Goal: Task Accomplishment & Management: Manage account settings

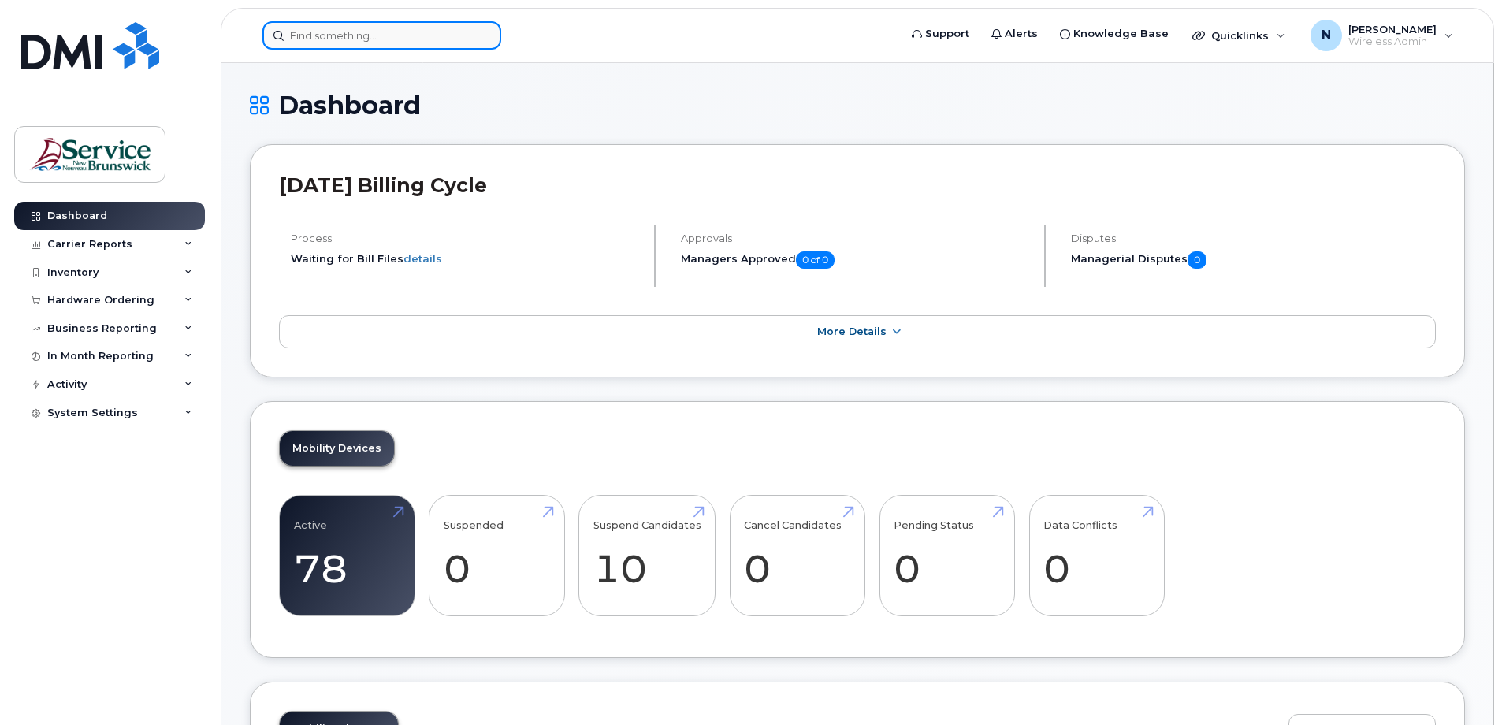
click at [459, 37] on input at bounding box center [381, 35] width 239 height 28
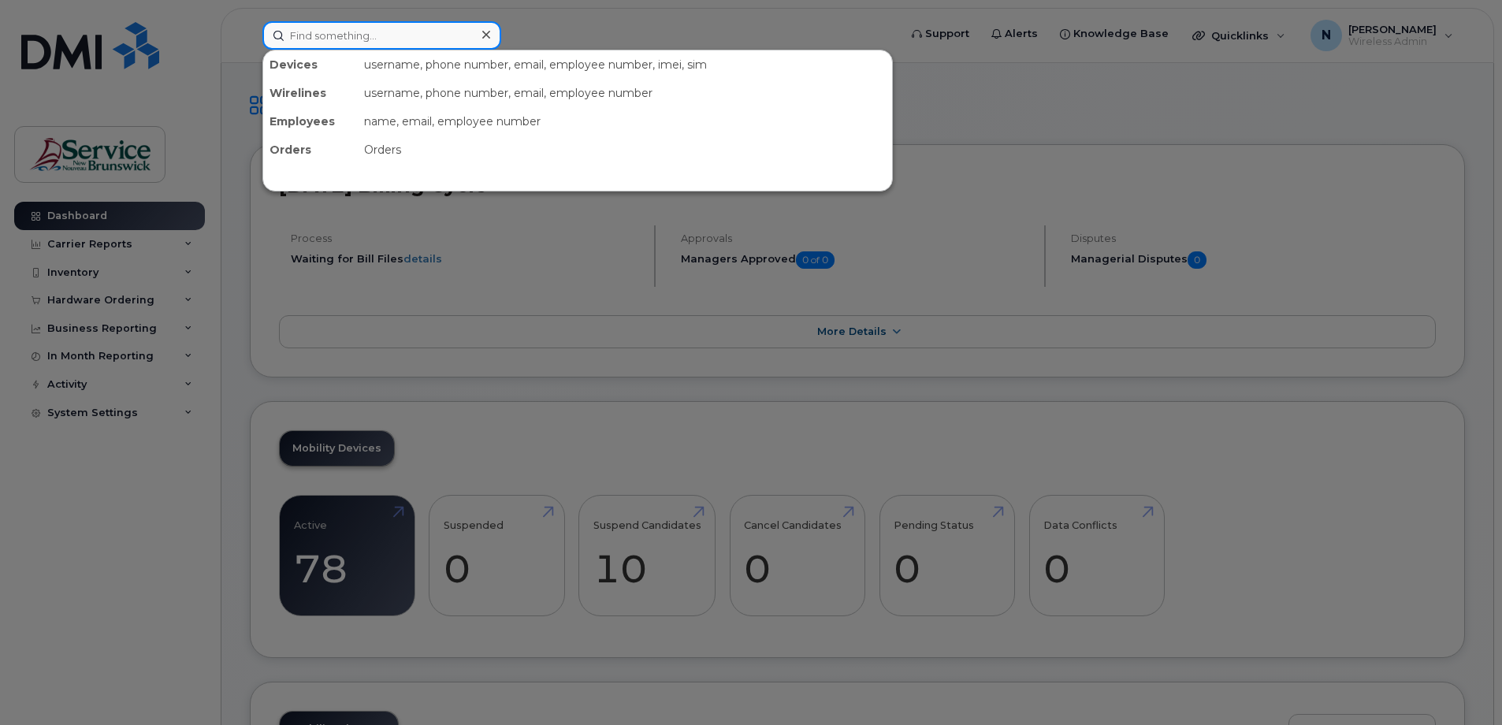
click at [443, 34] on input at bounding box center [381, 35] width 239 height 28
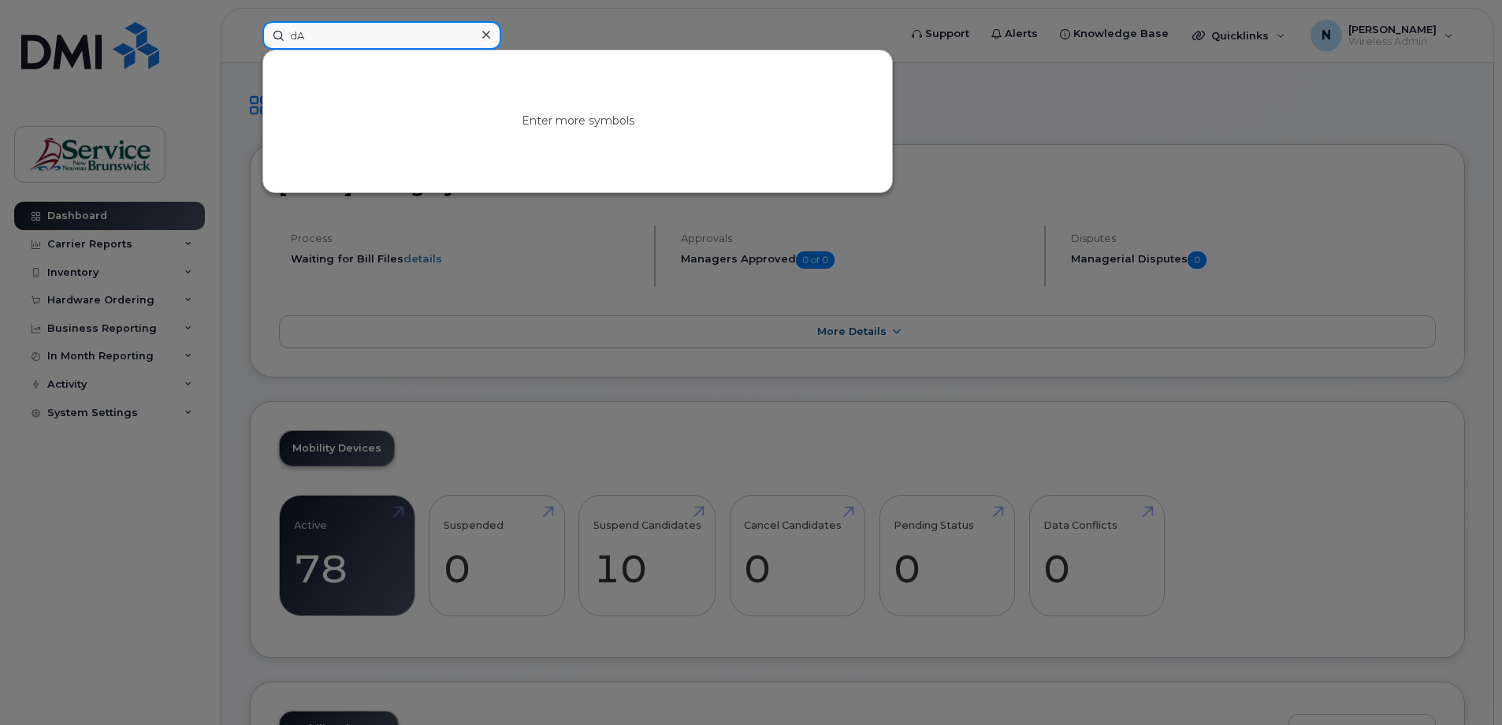
type input "d"
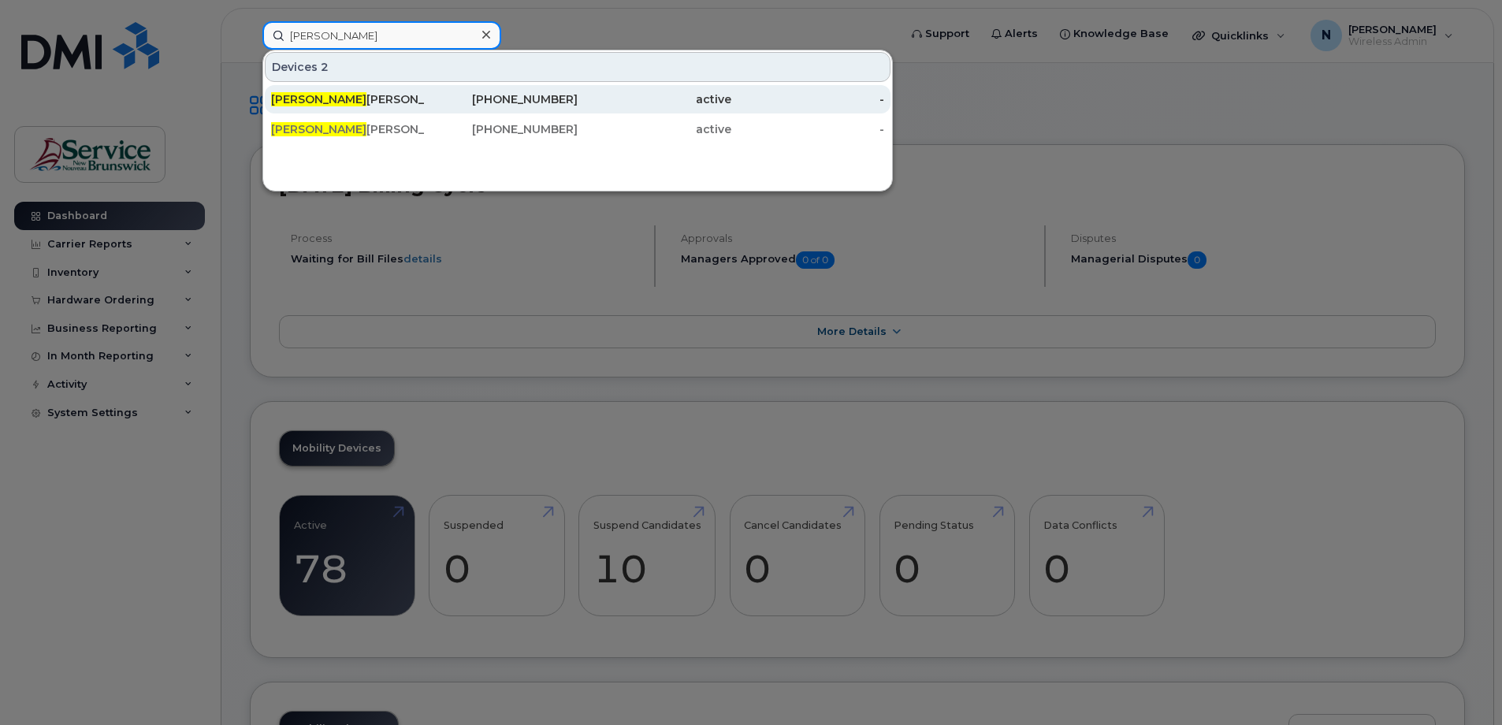
type input "David"
click at [549, 103] on div "506-259-6981" at bounding box center [502, 99] width 154 height 16
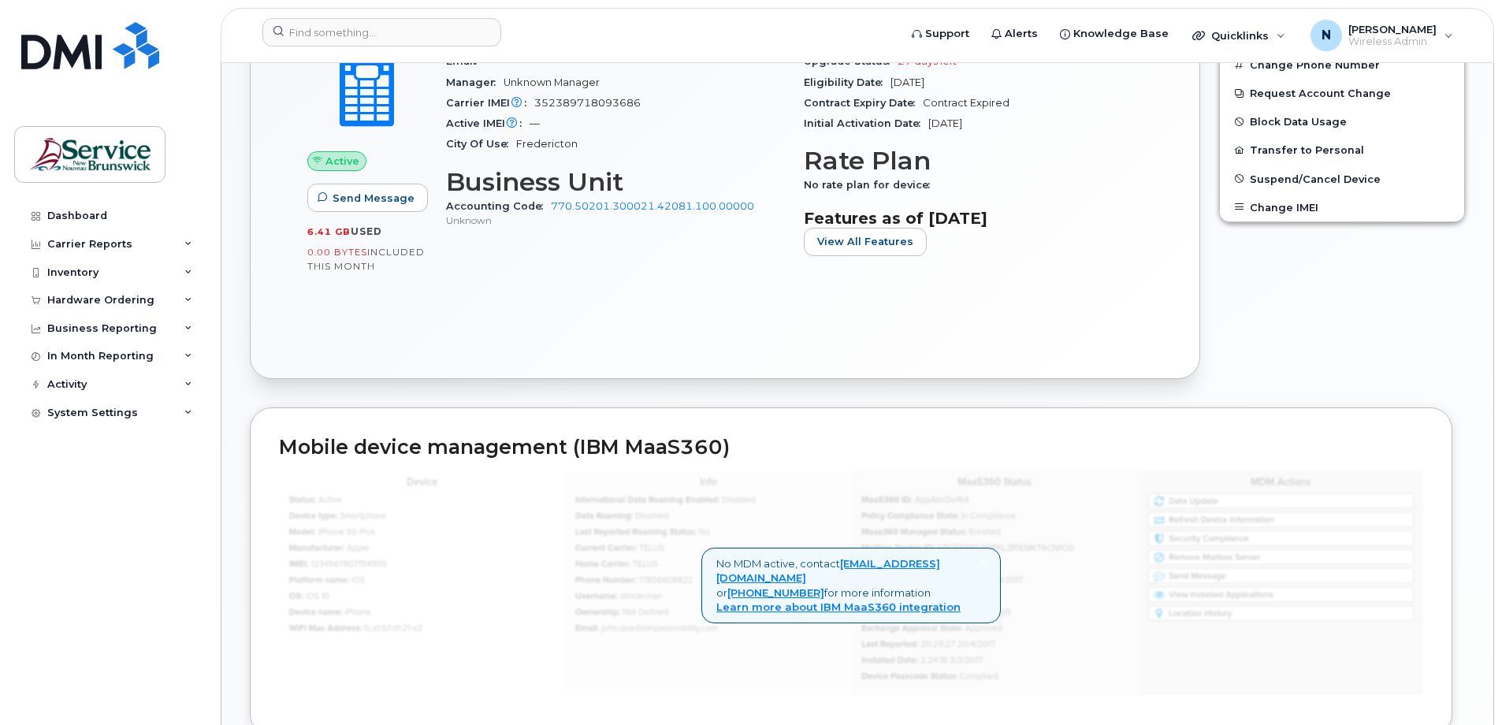
scroll to position [223, 0]
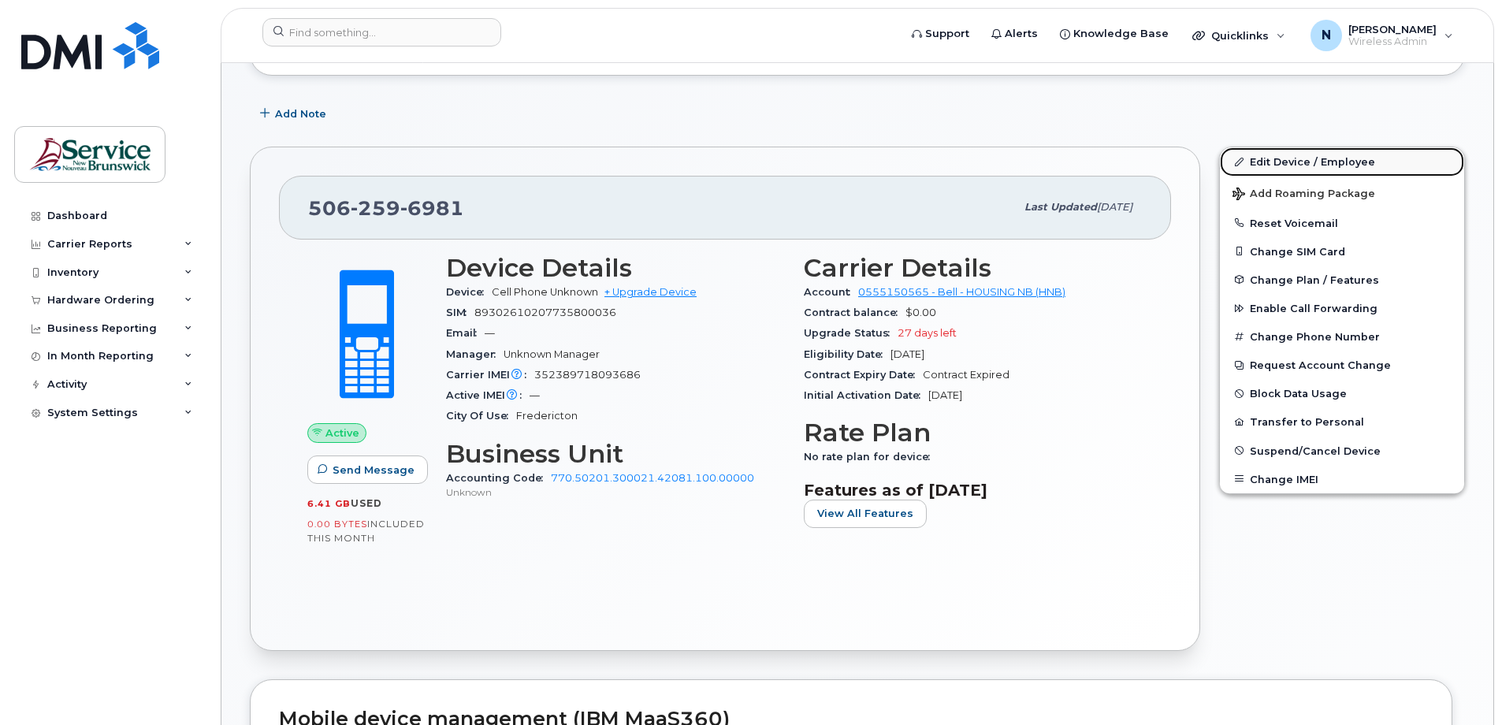
click at [1361, 163] on link "Edit Device / Employee" at bounding box center [1342, 161] width 244 height 28
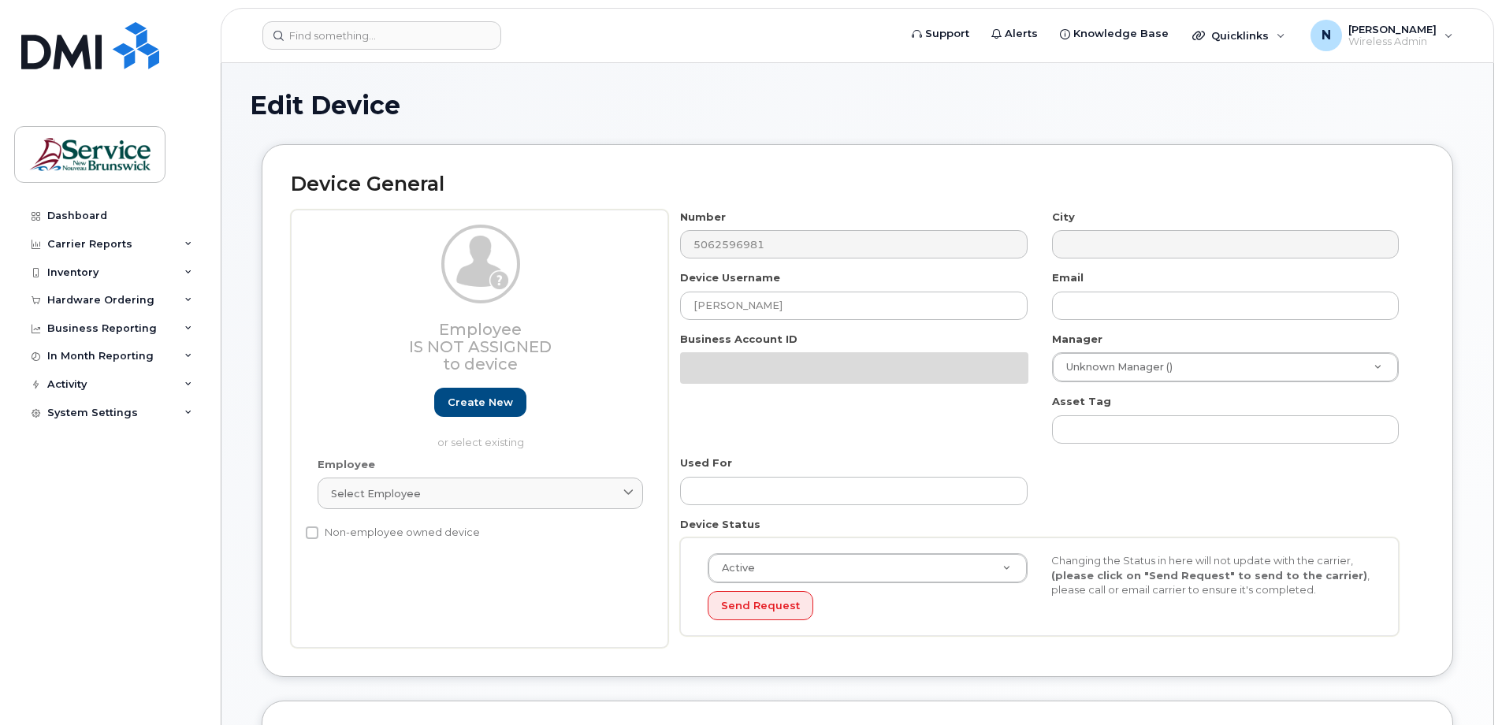
select select "35644331"
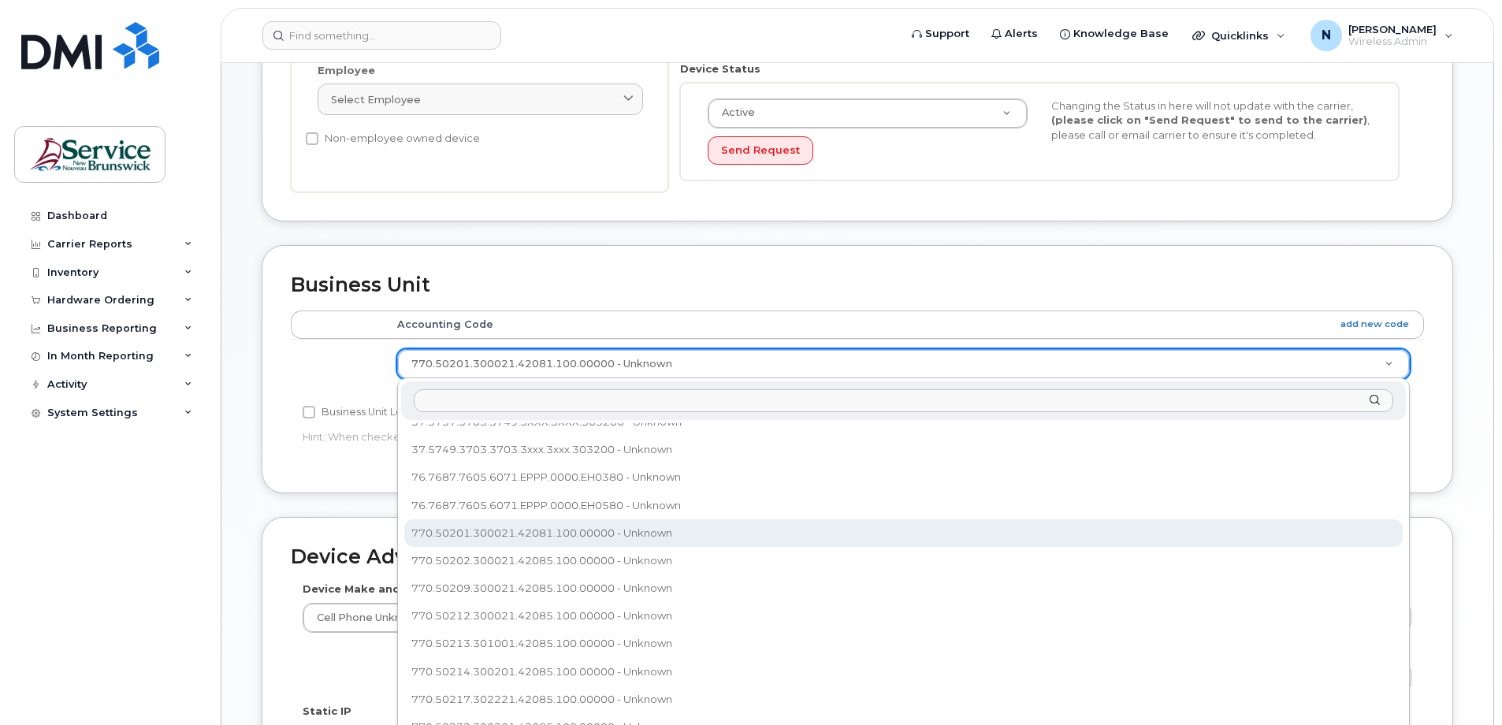
scroll to position [224, 0]
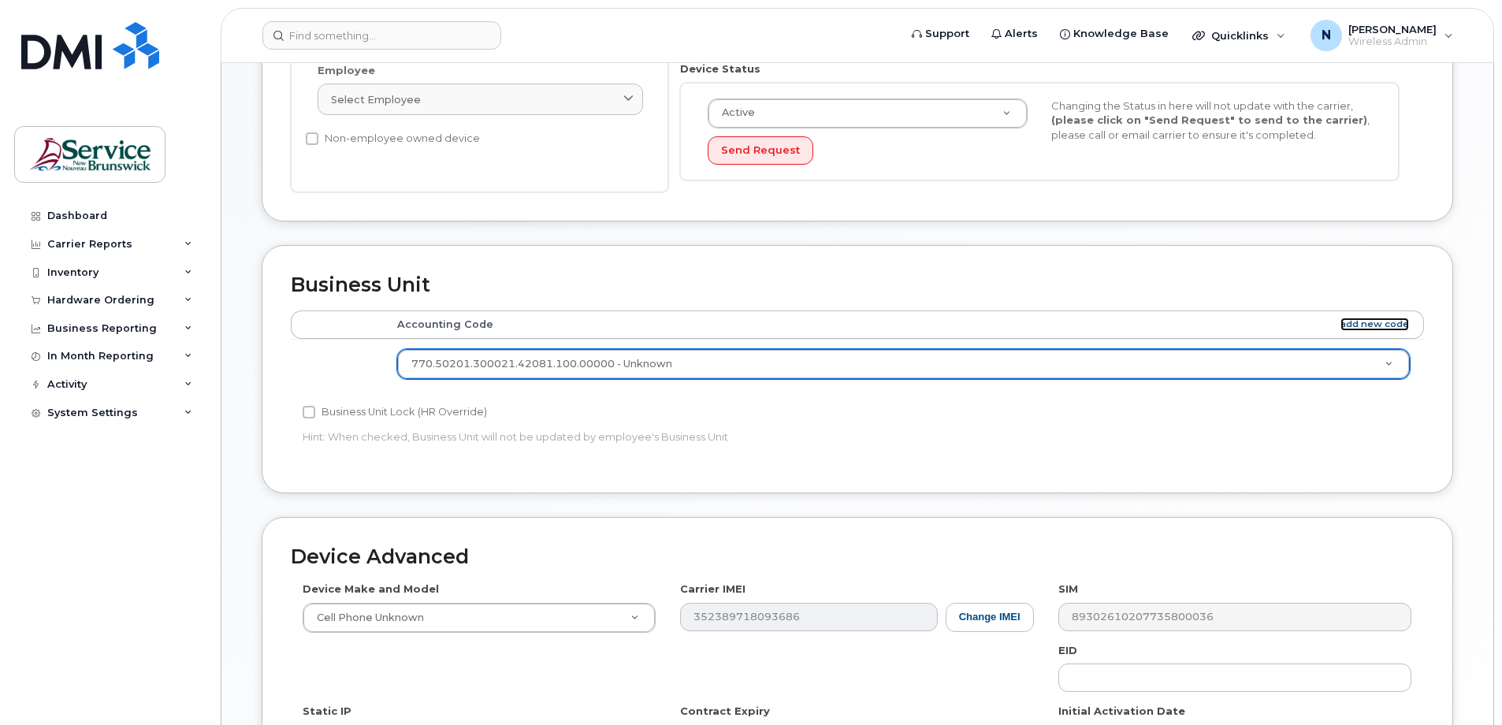
click at [1378, 319] on link "add new code" at bounding box center [1374, 324] width 69 height 13
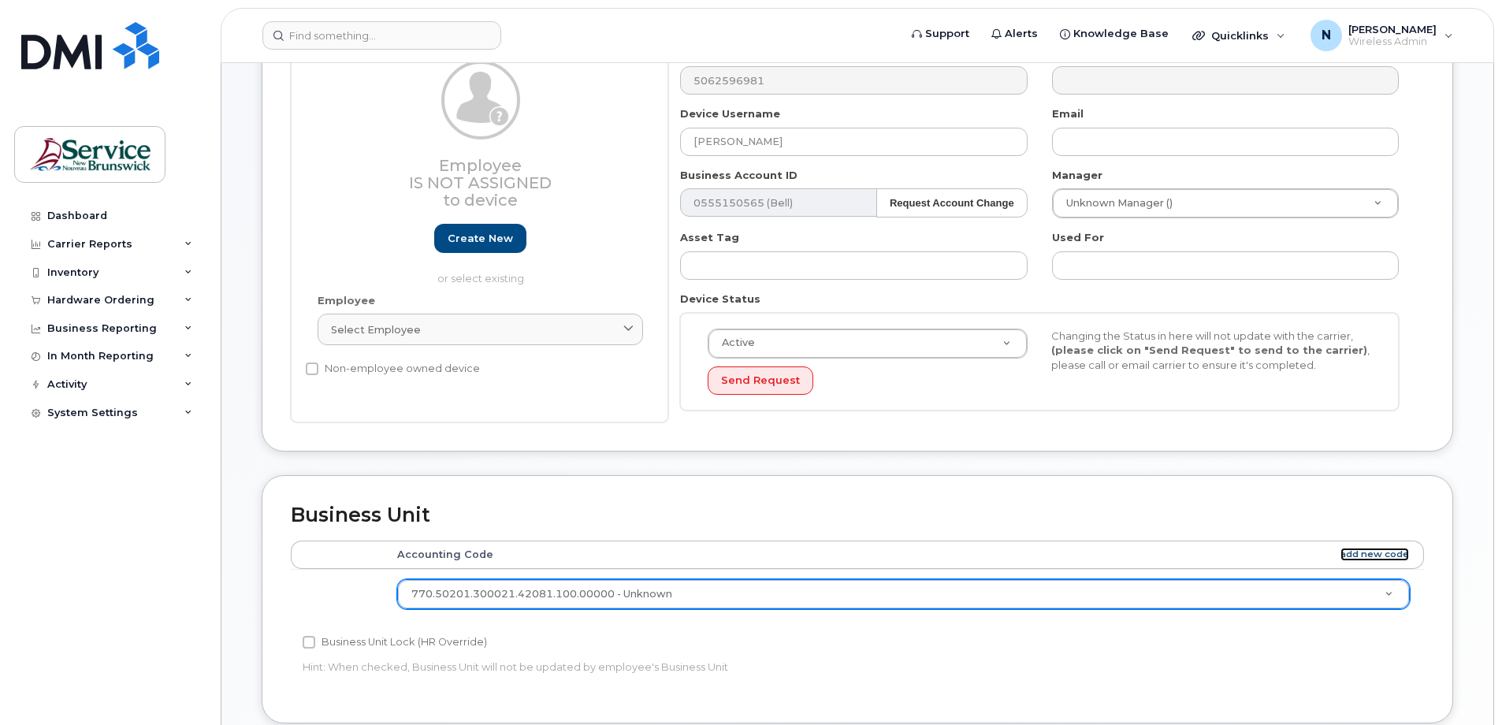
scroll to position [0, 0]
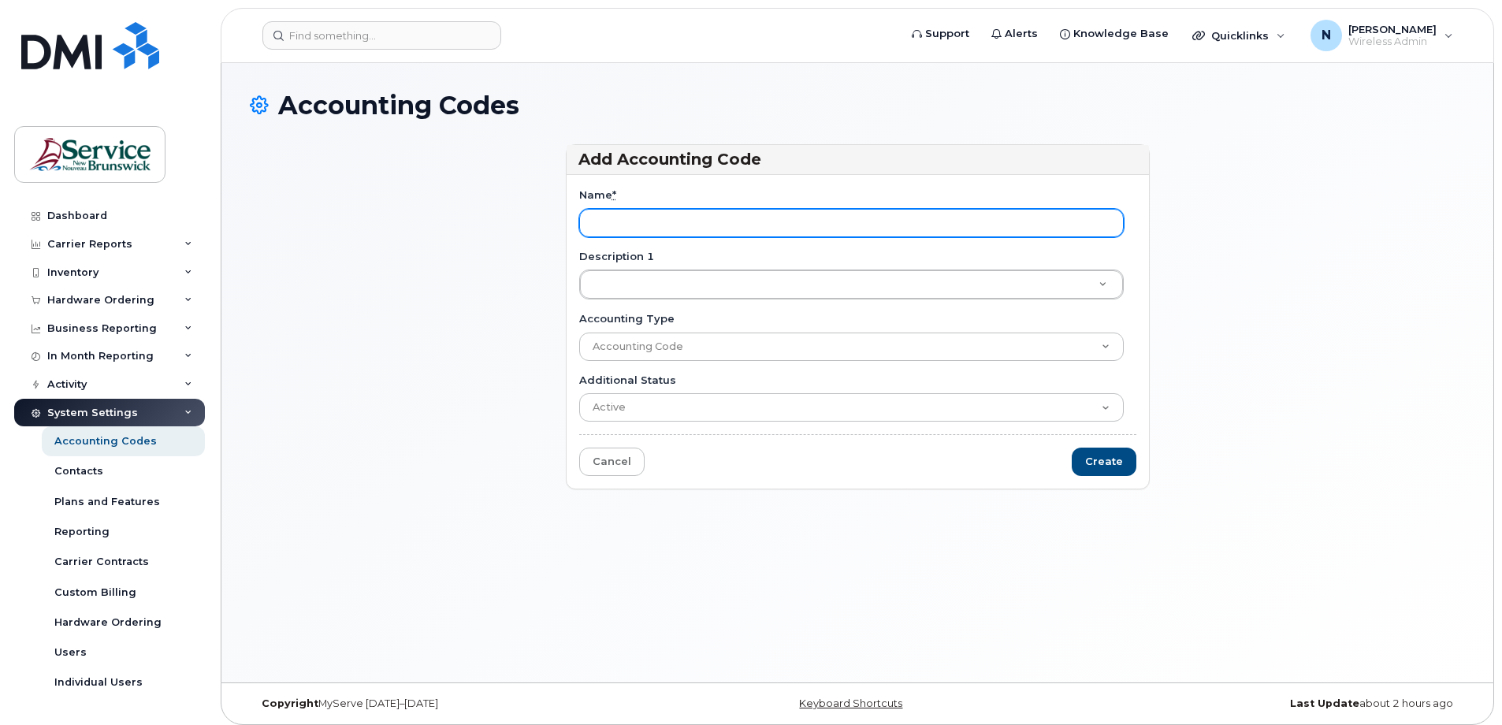
click at [686, 224] on input "Name *" at bounding box center [851, 223] width 544 height 28
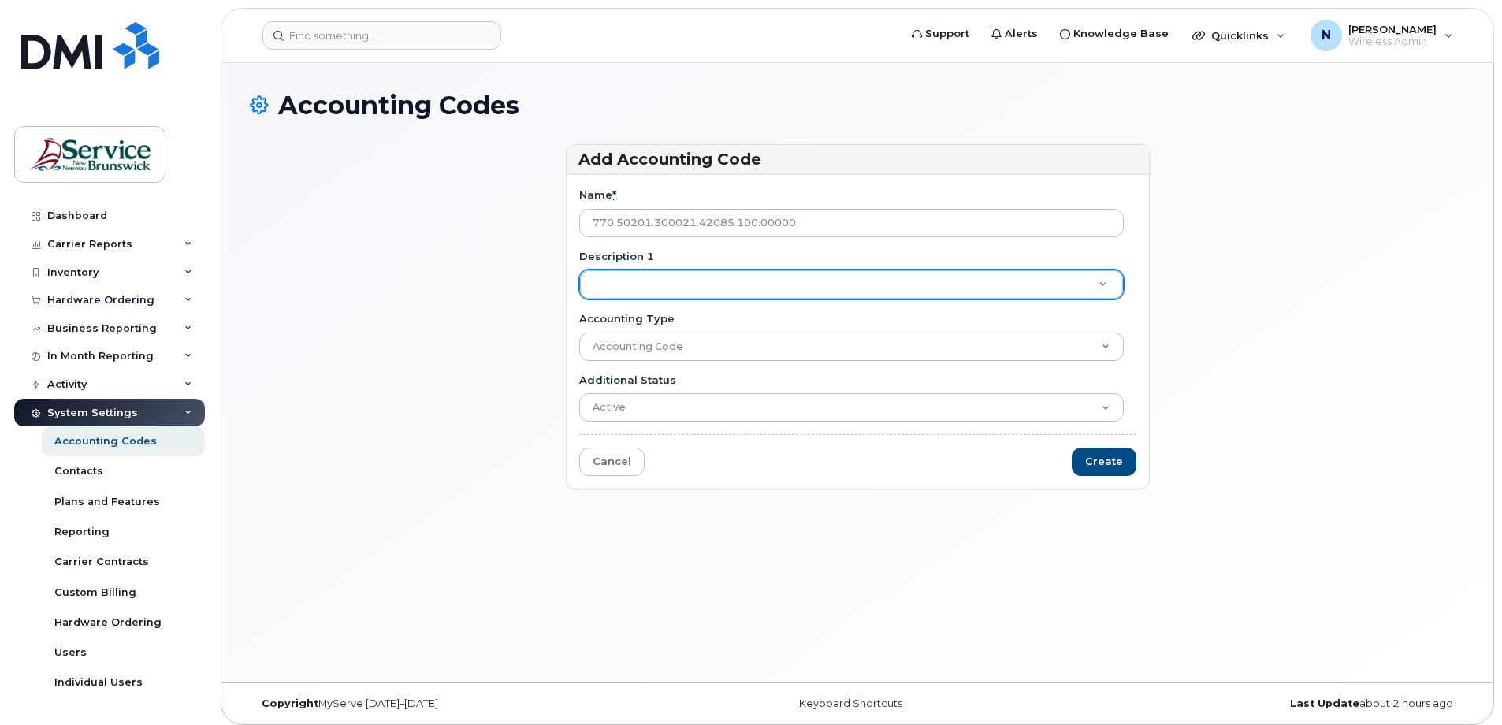
type input "770.50201.300021.42085.100.00000"
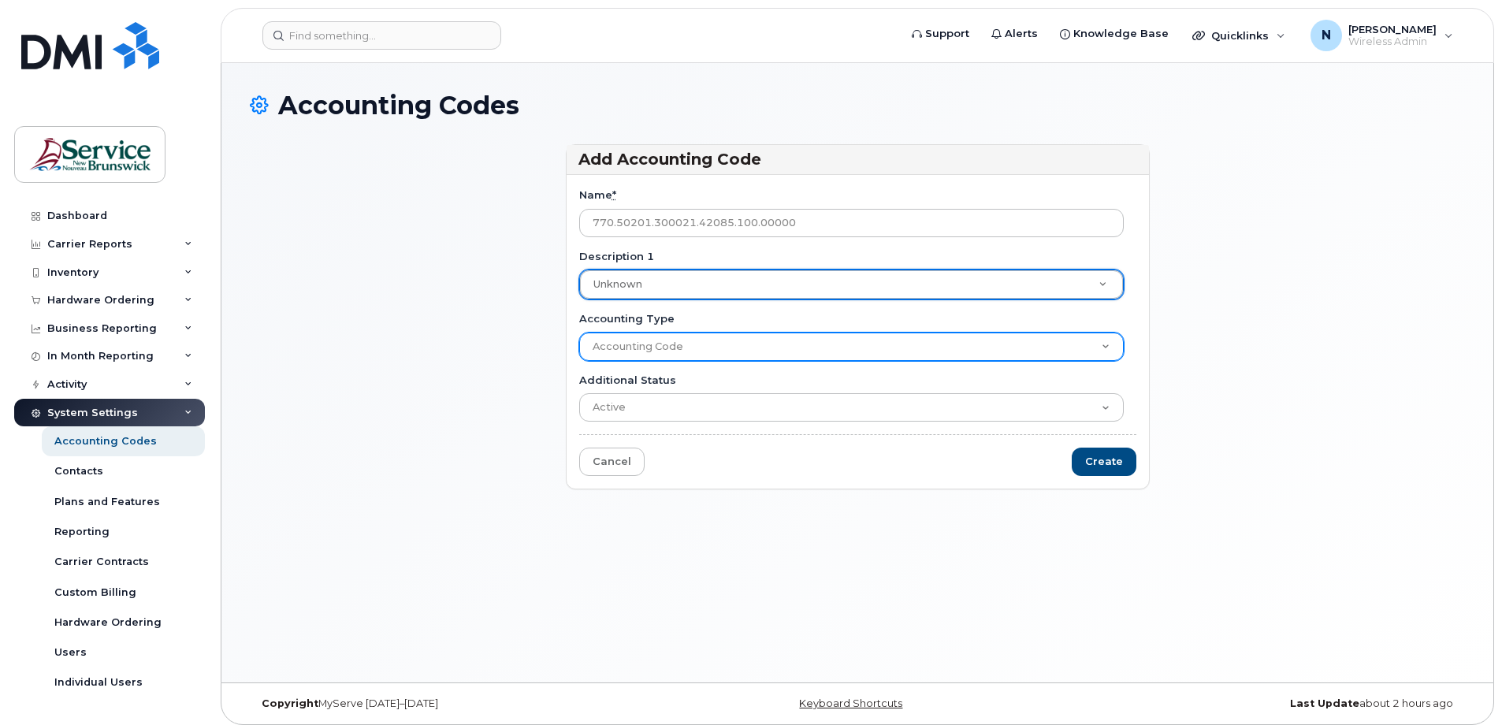
click at [671, 348] on select "Accounting Code" at bounding box center [851, 346] width 544 height 28
click at [579, 332] on select "Accounting Code" at bounding box center [851, 346] width 544 height 28
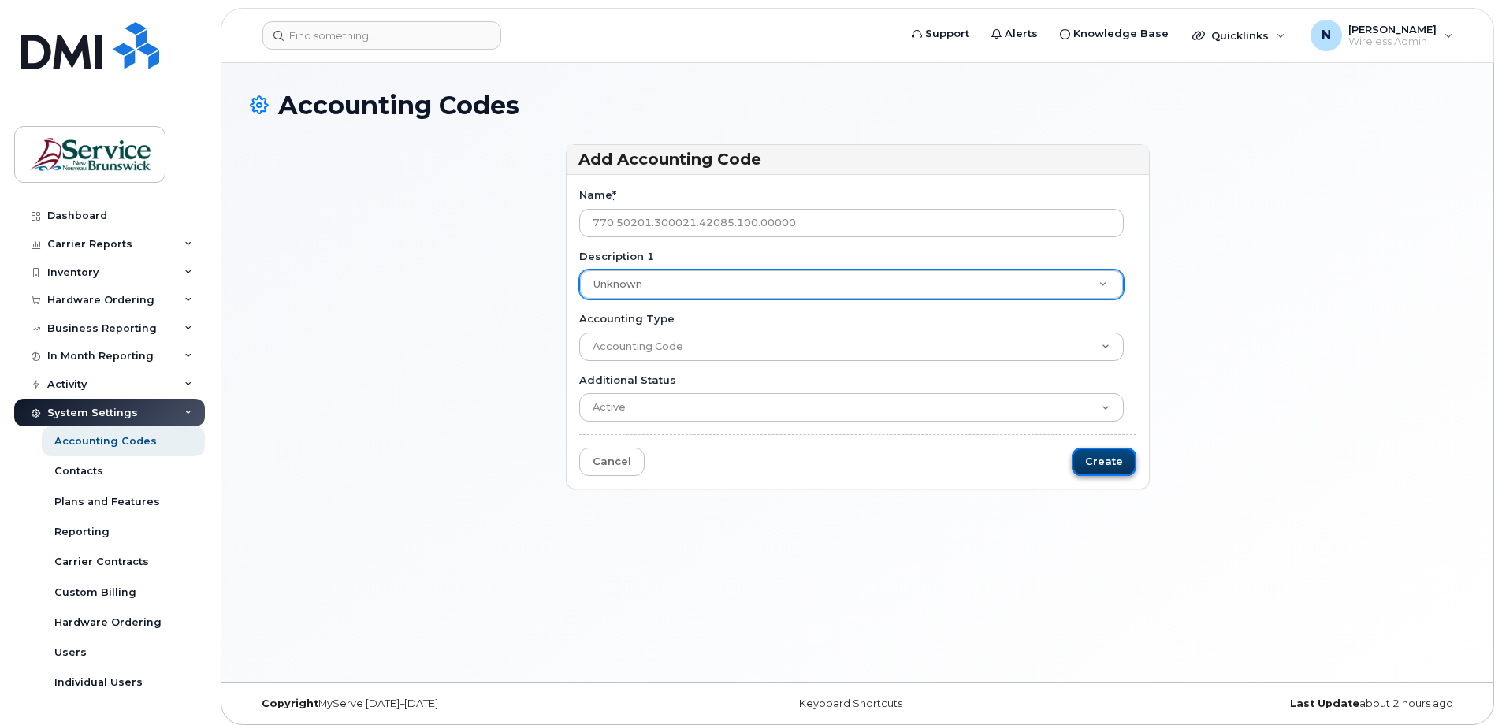
click at [1105, 466] on input "Create" at bounding box center [1103, 462] width 65 height 29
type input "Saving..."
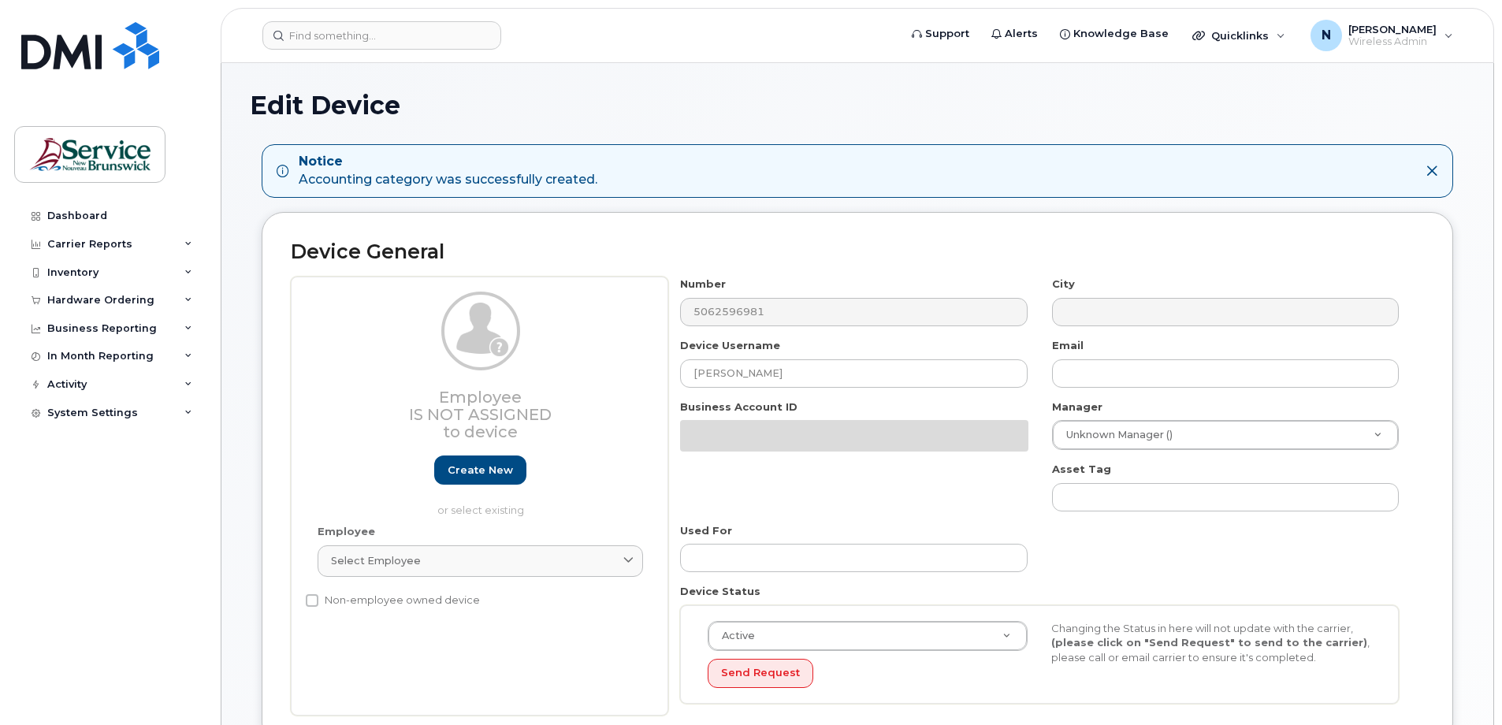
select select "35644331"
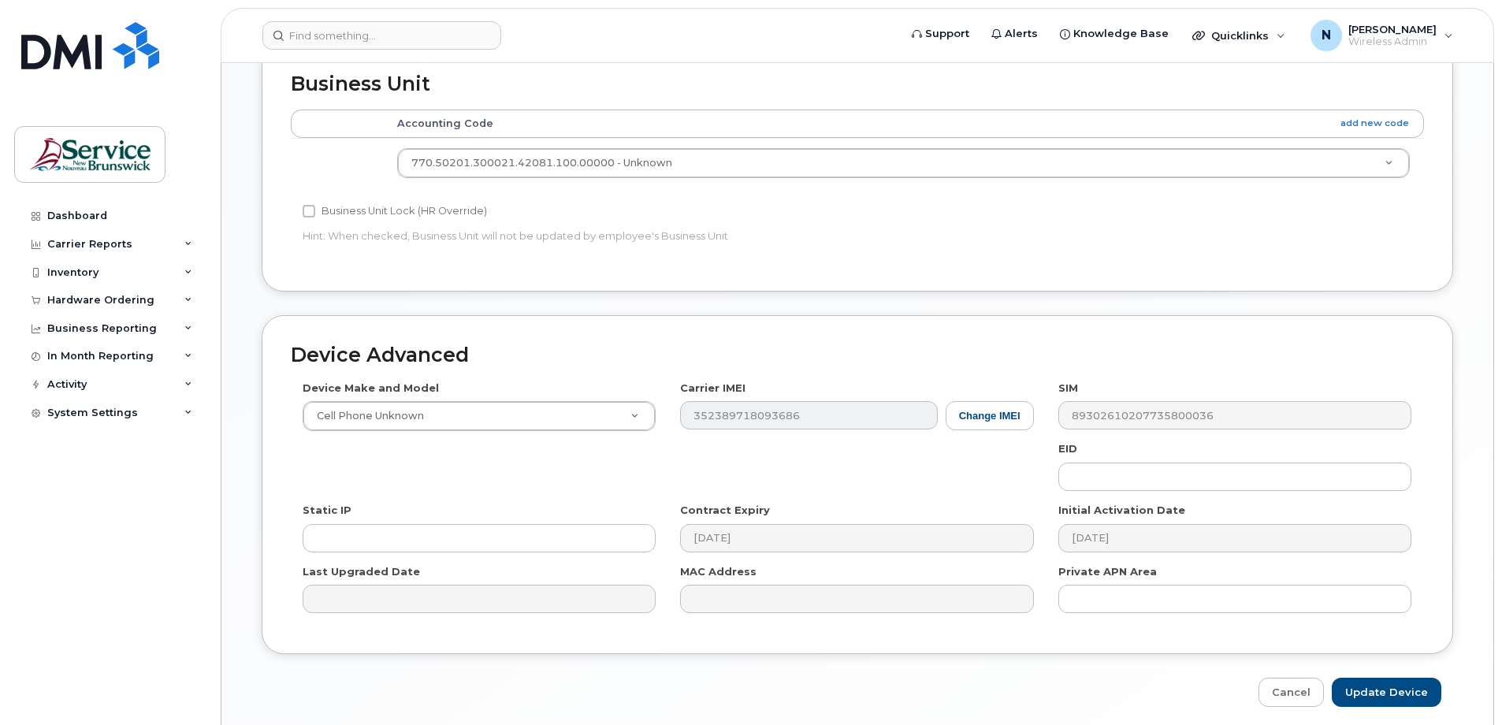
scroll to position [723, 0]
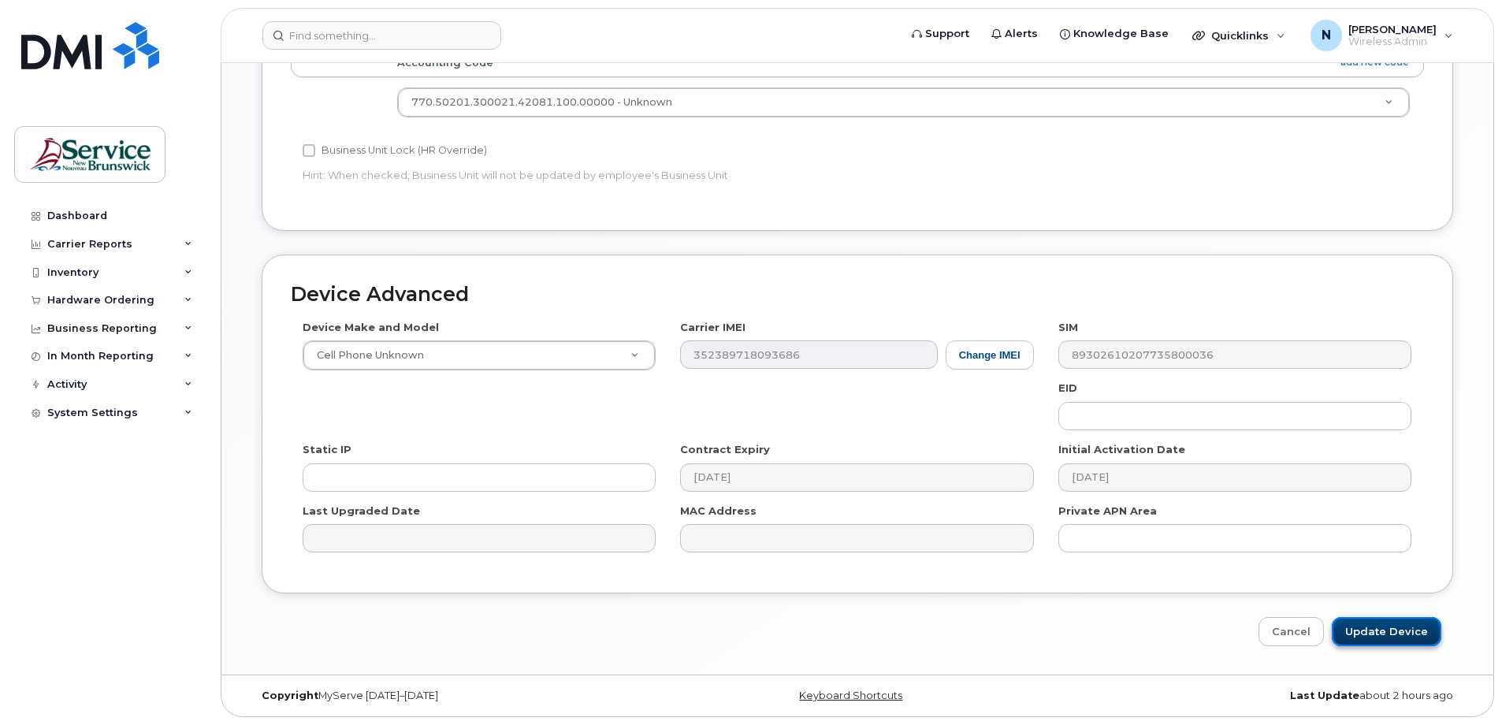
click at [1362, 633] on input "Update Device" at bounding box center [1386, 631] width 110 height 29
type input "Saving..."
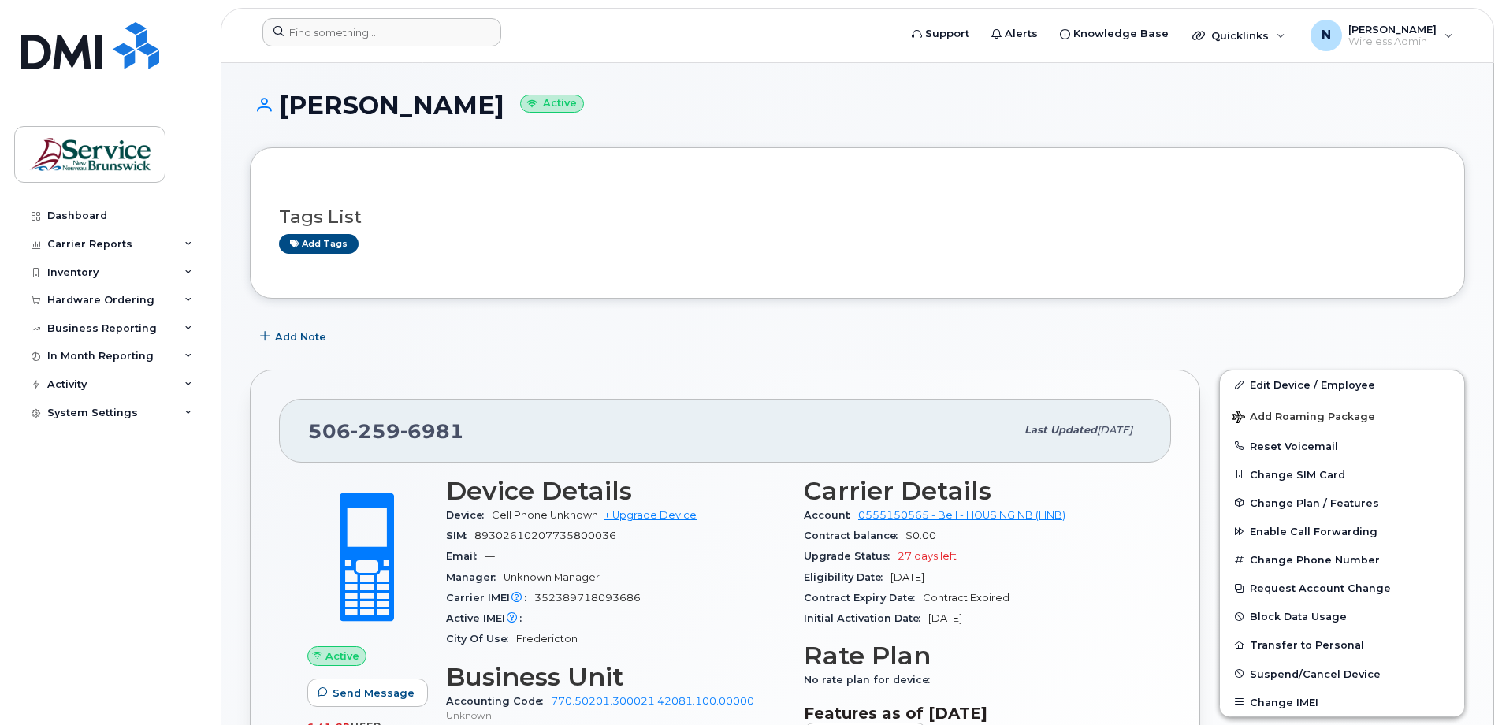
click at [368, 50] on div at bounding box center [575, 35] width 651 height 35
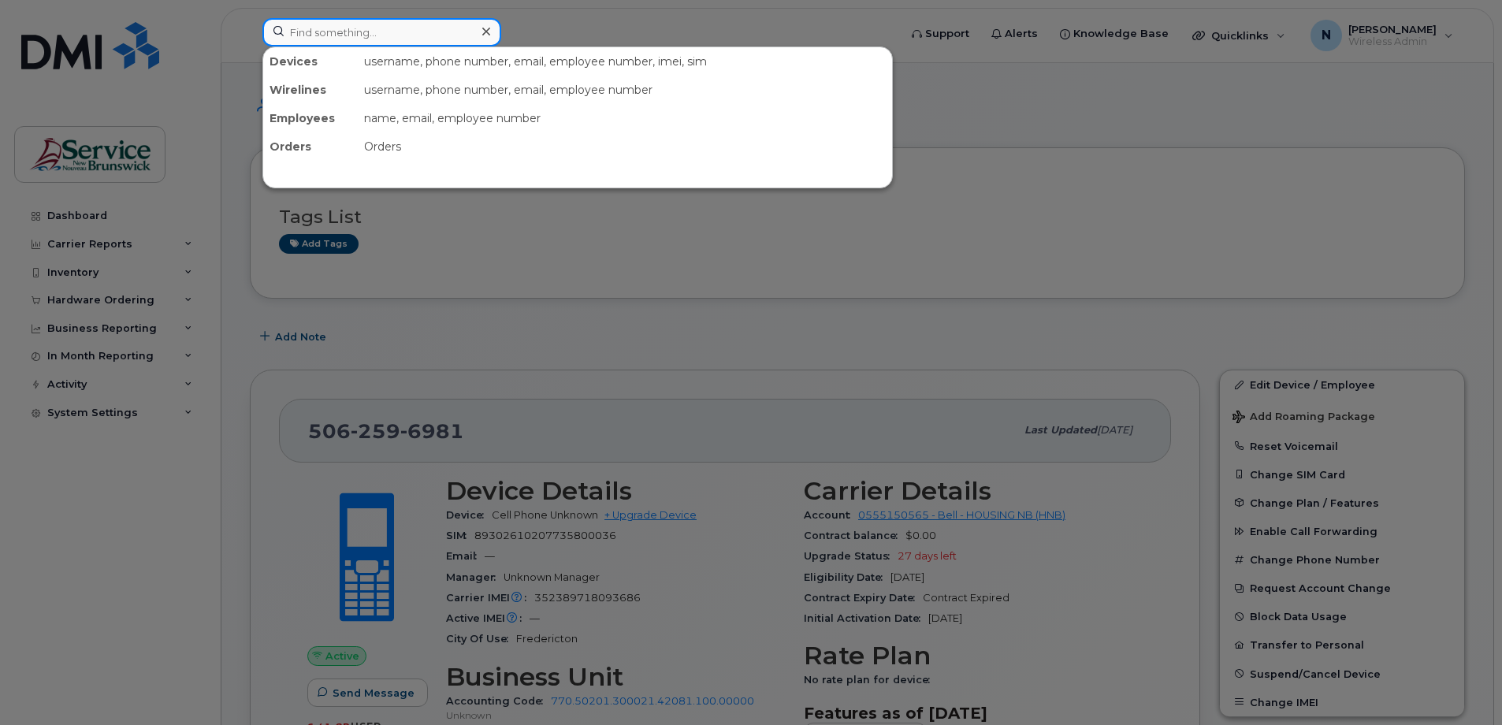
click at [368, 43] on input at bounding box center [381, 32] width 239 height 28
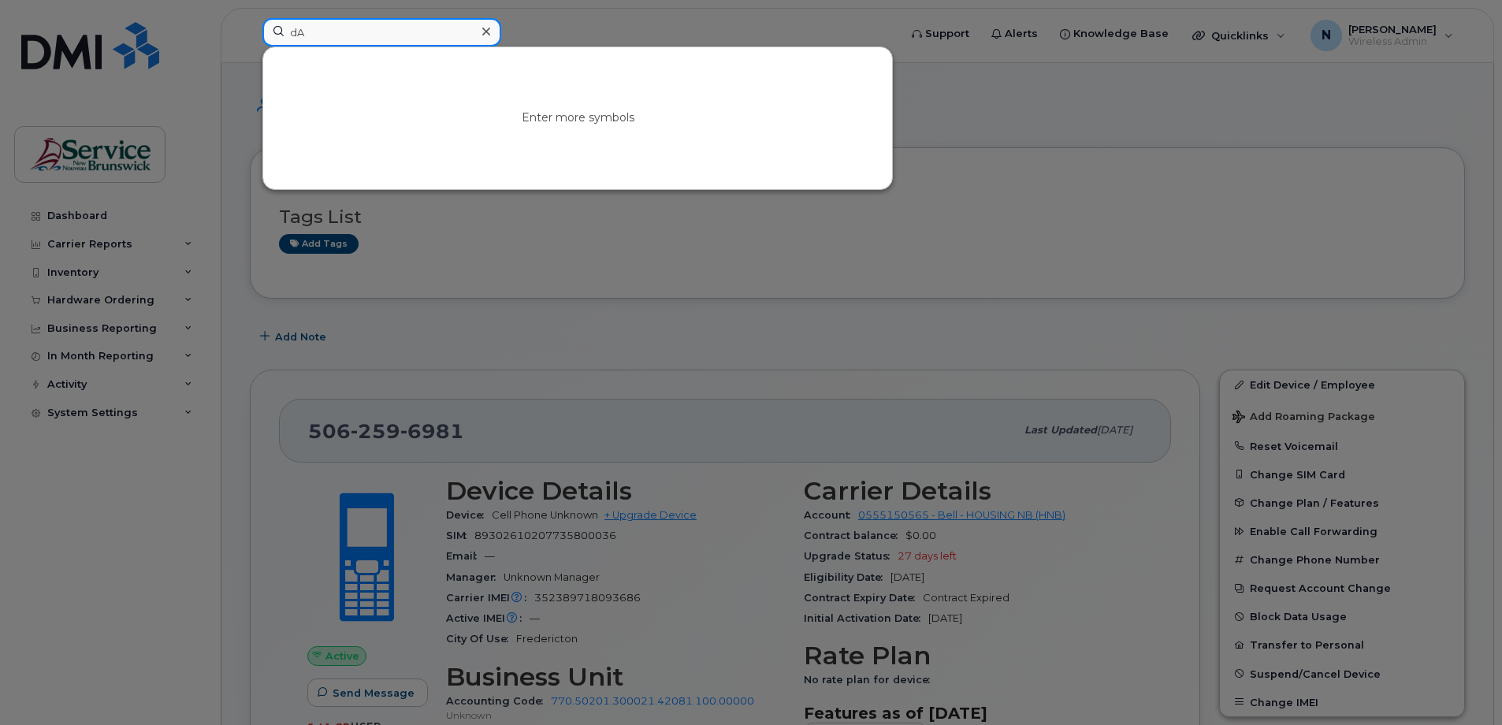
type input "d"
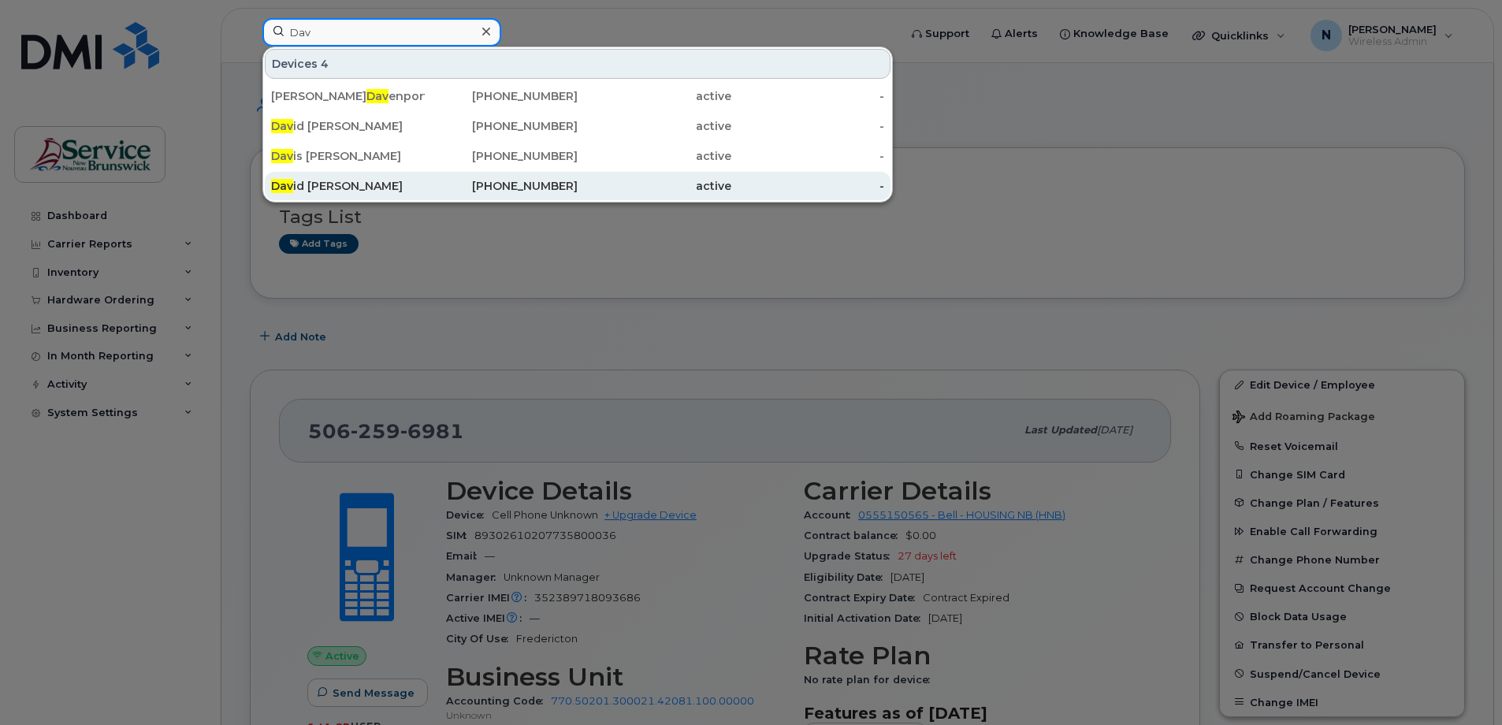
type input "Dav"
click at [348, 185] on div "Dav id Hickey" at bounding box center [348, 186] width 154 height 16
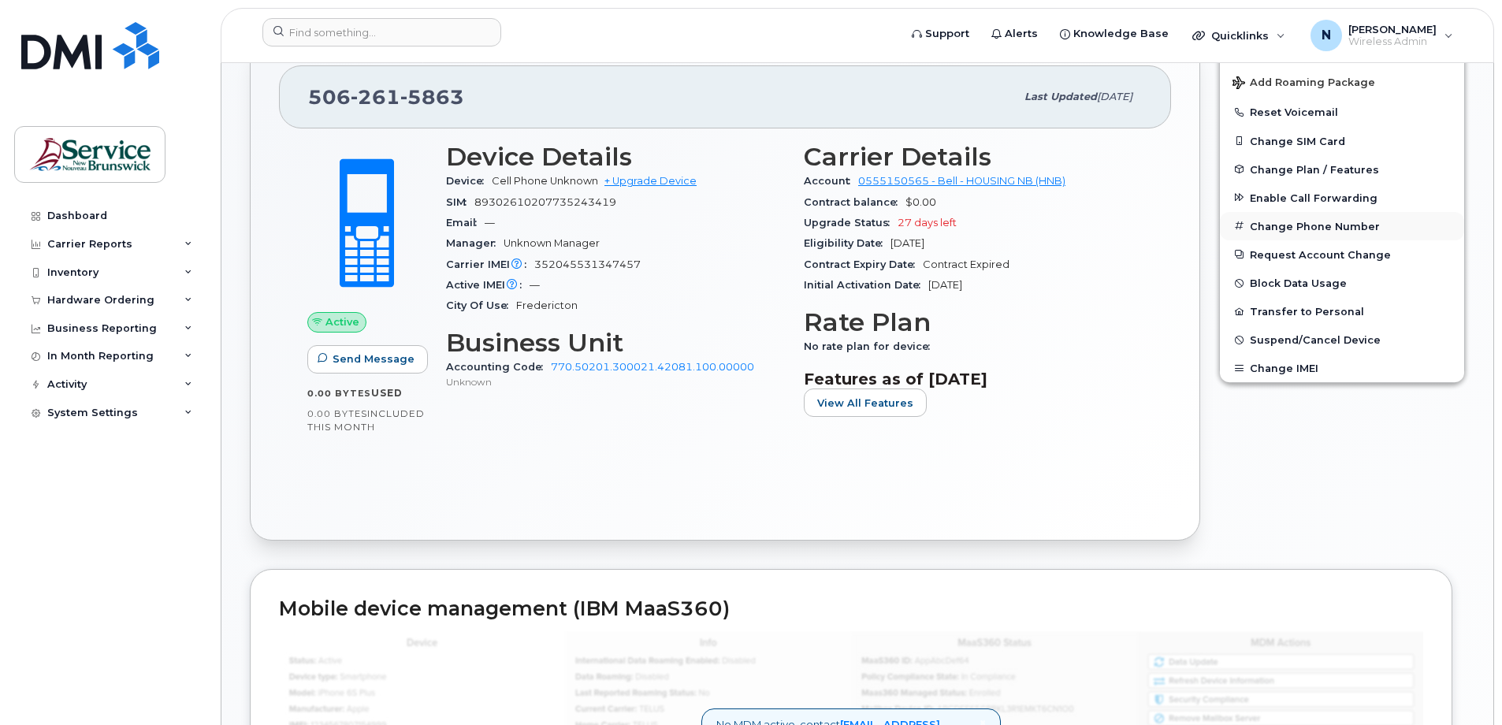
scroll to position [315, 0]
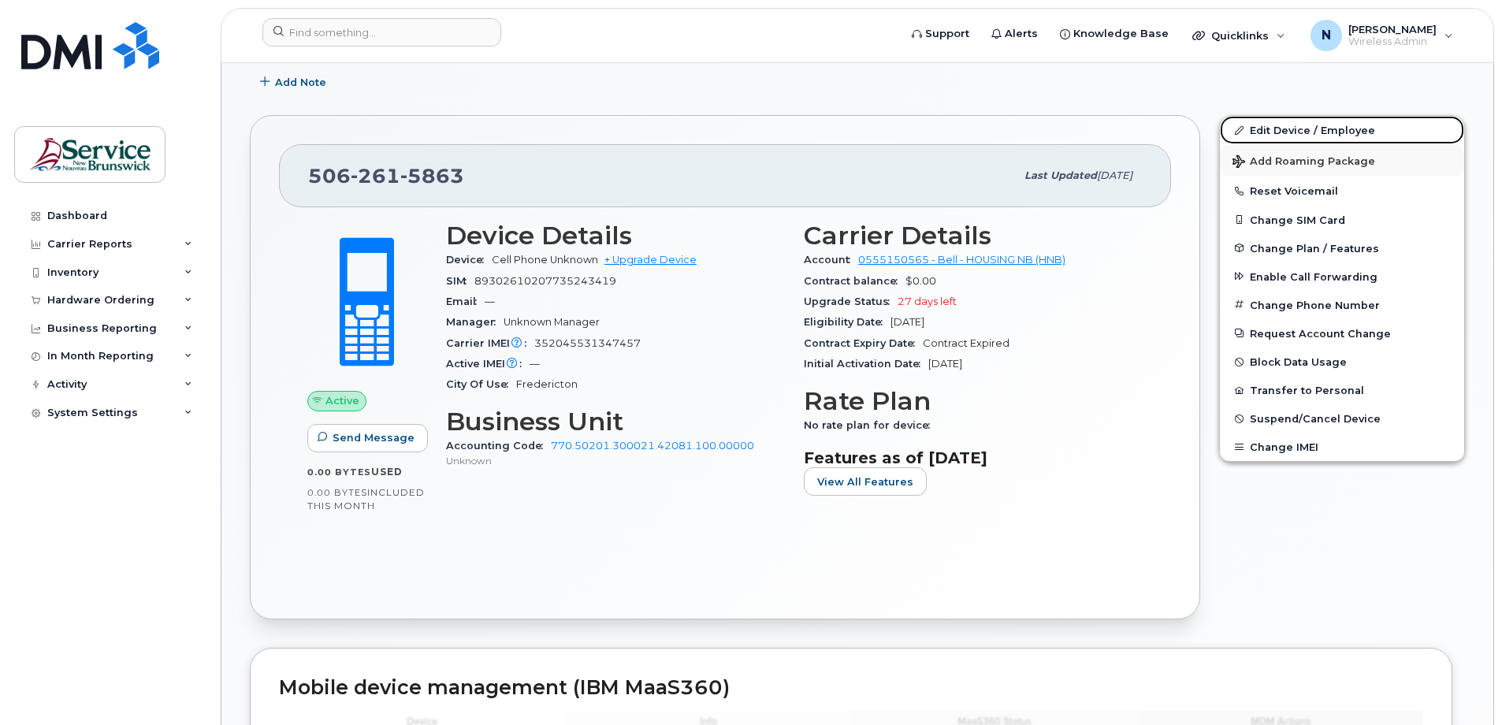
drag, startPoint x: 1283, startPoint y: 129, endPoint x: 1231, endPoint y: 173, distance: 68.3
click at [1283, 128] on link "Edit Device / Employee" at bounding box center [1342, 130] width 244 height 28
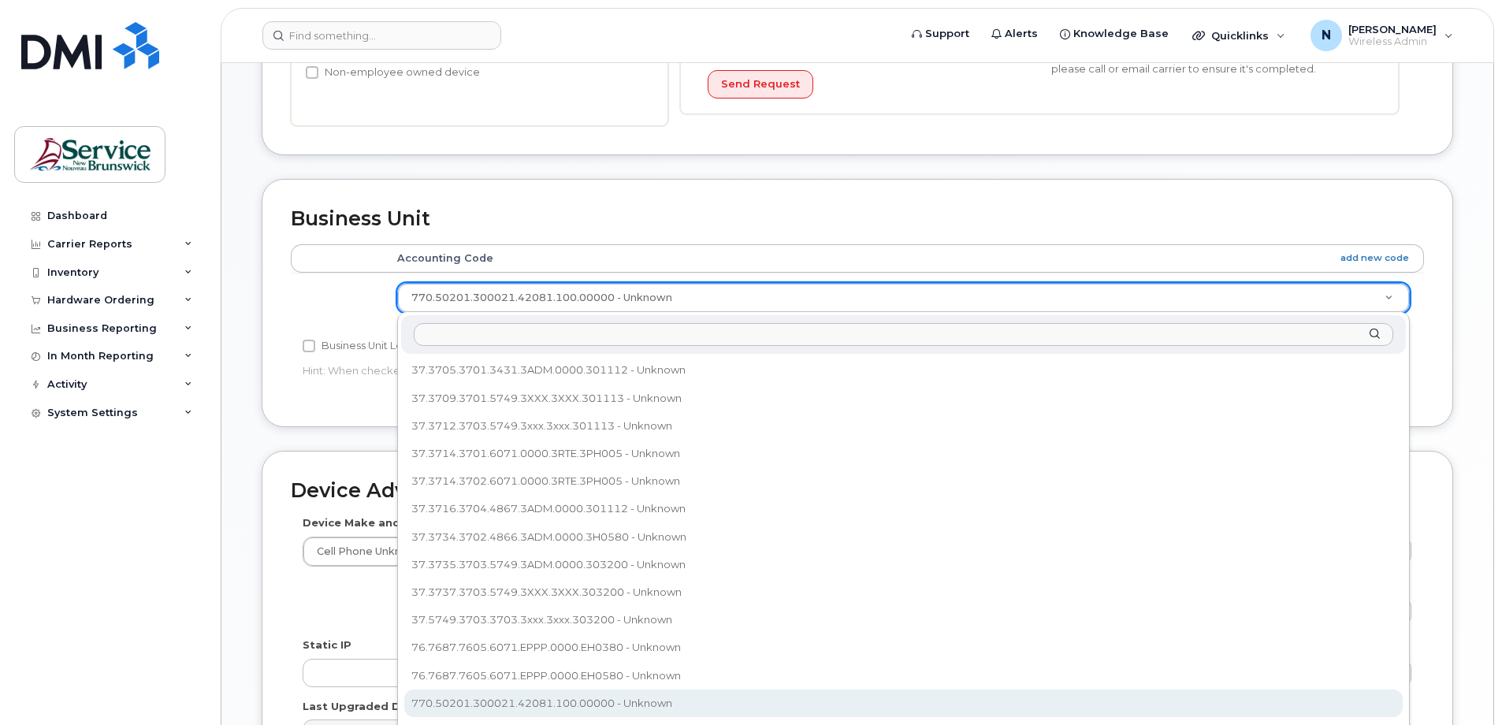
scroll to position [473, 0]
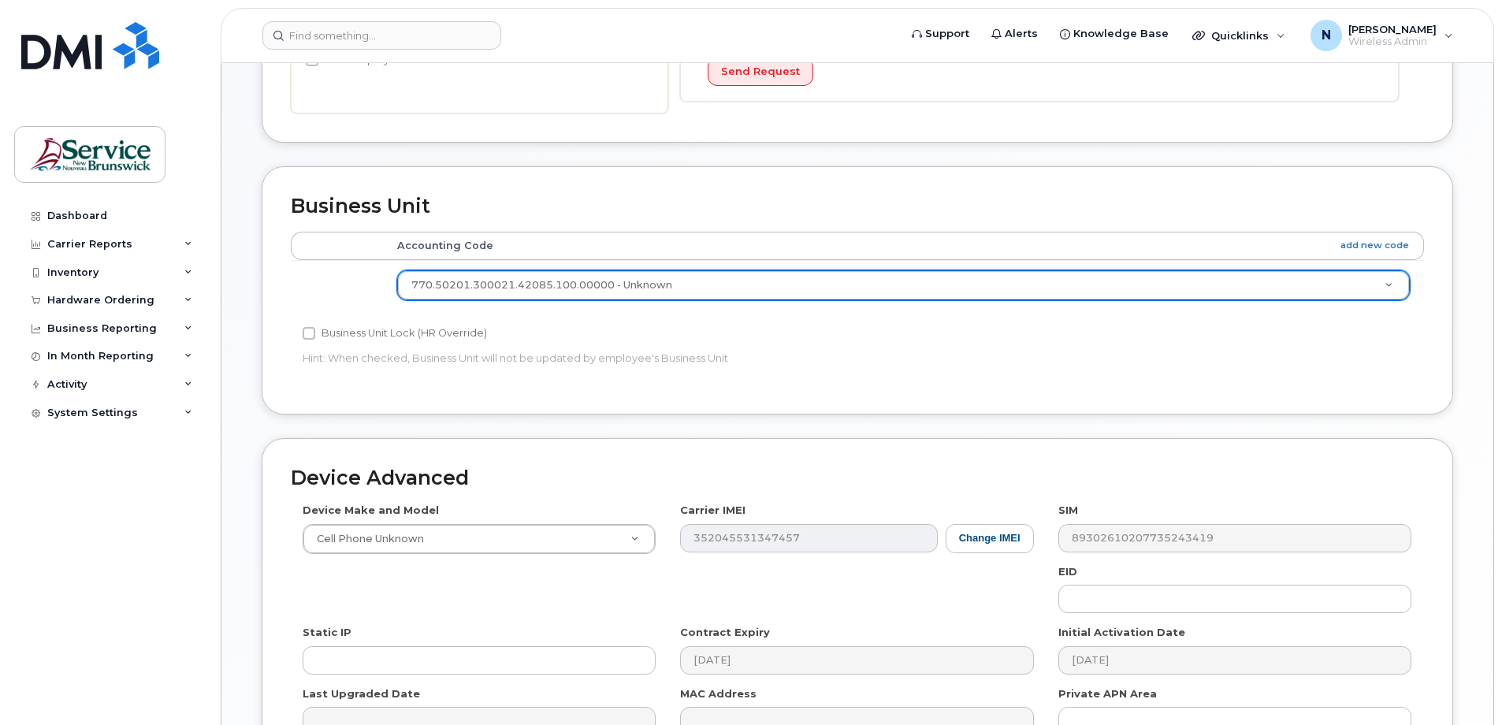
select select "35845363"
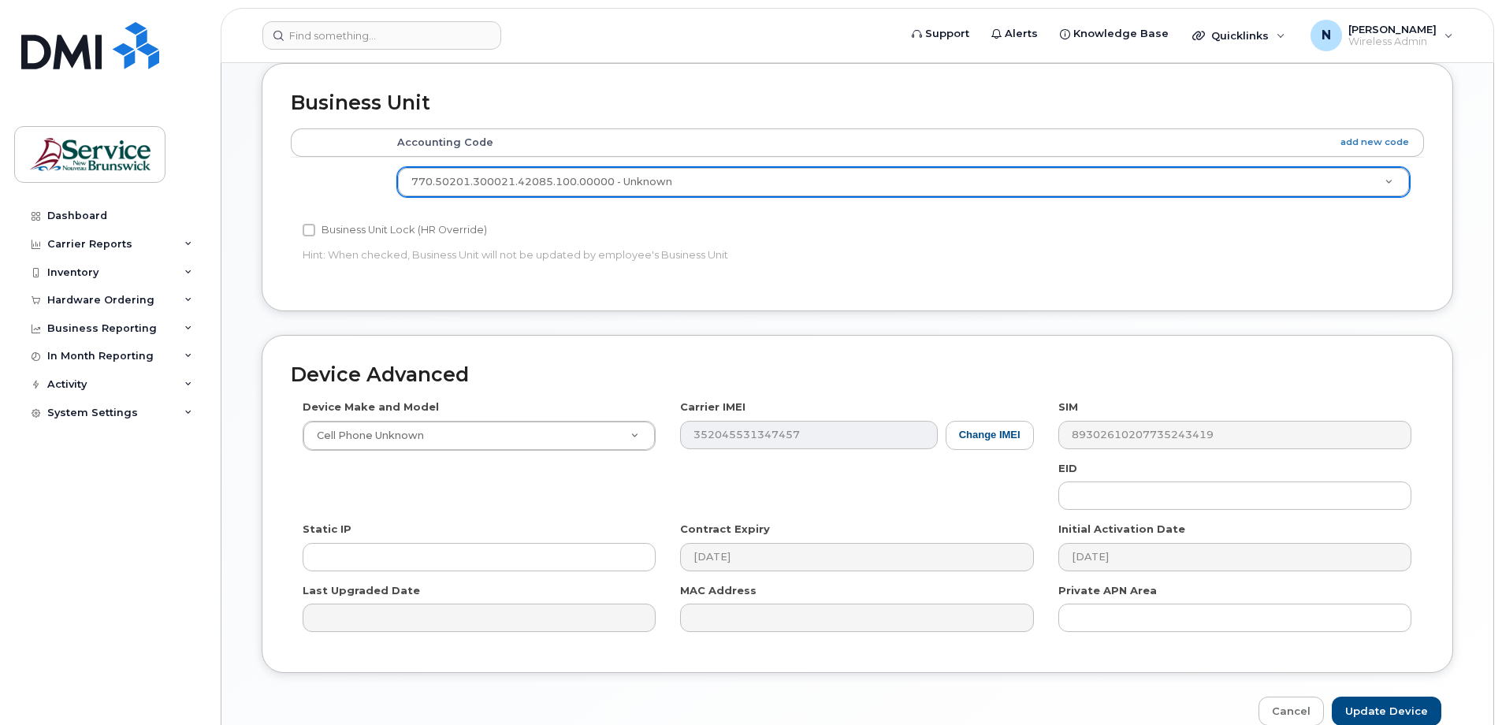
scroll to position [656, 0]
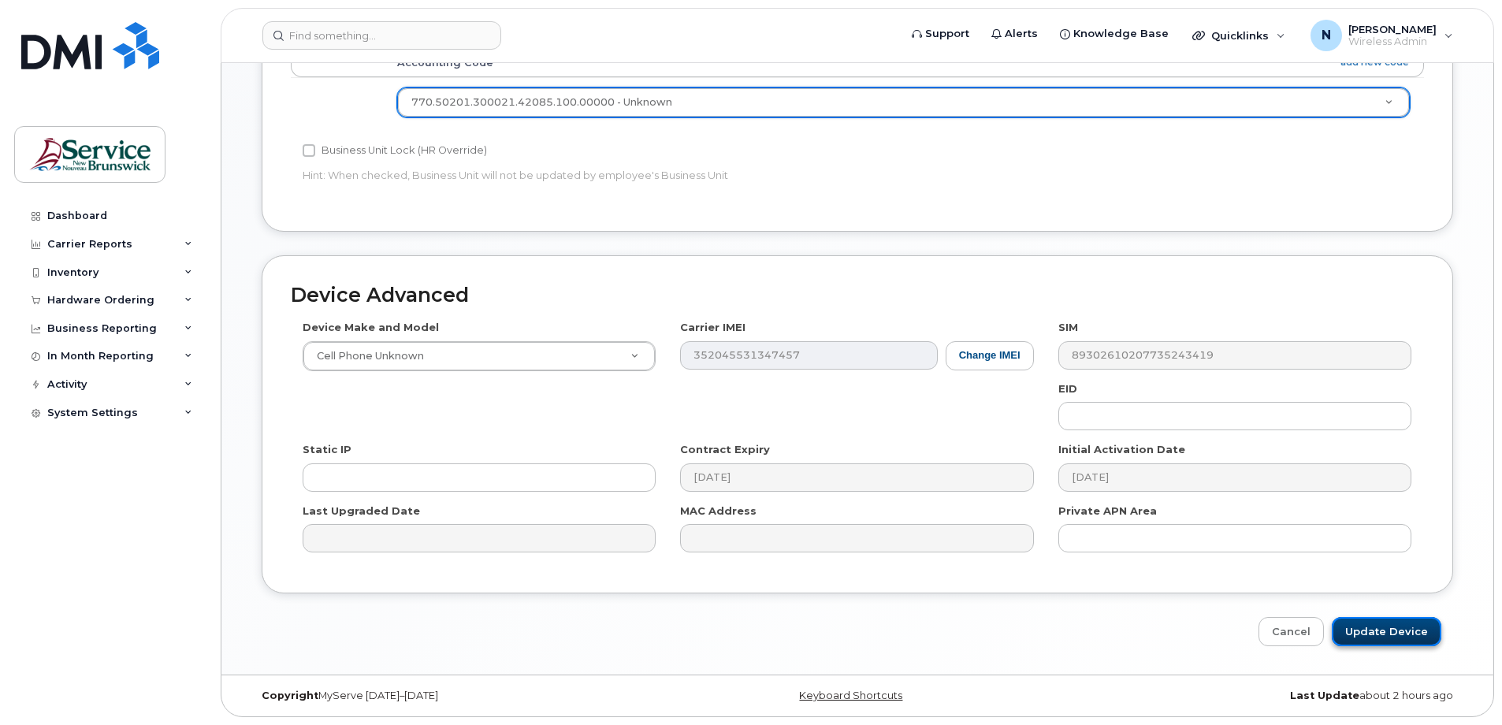
click at [1386, 641] on input "Update Device" at bounding box center [1386, 631] width 110 height 29
type input "Saving..."
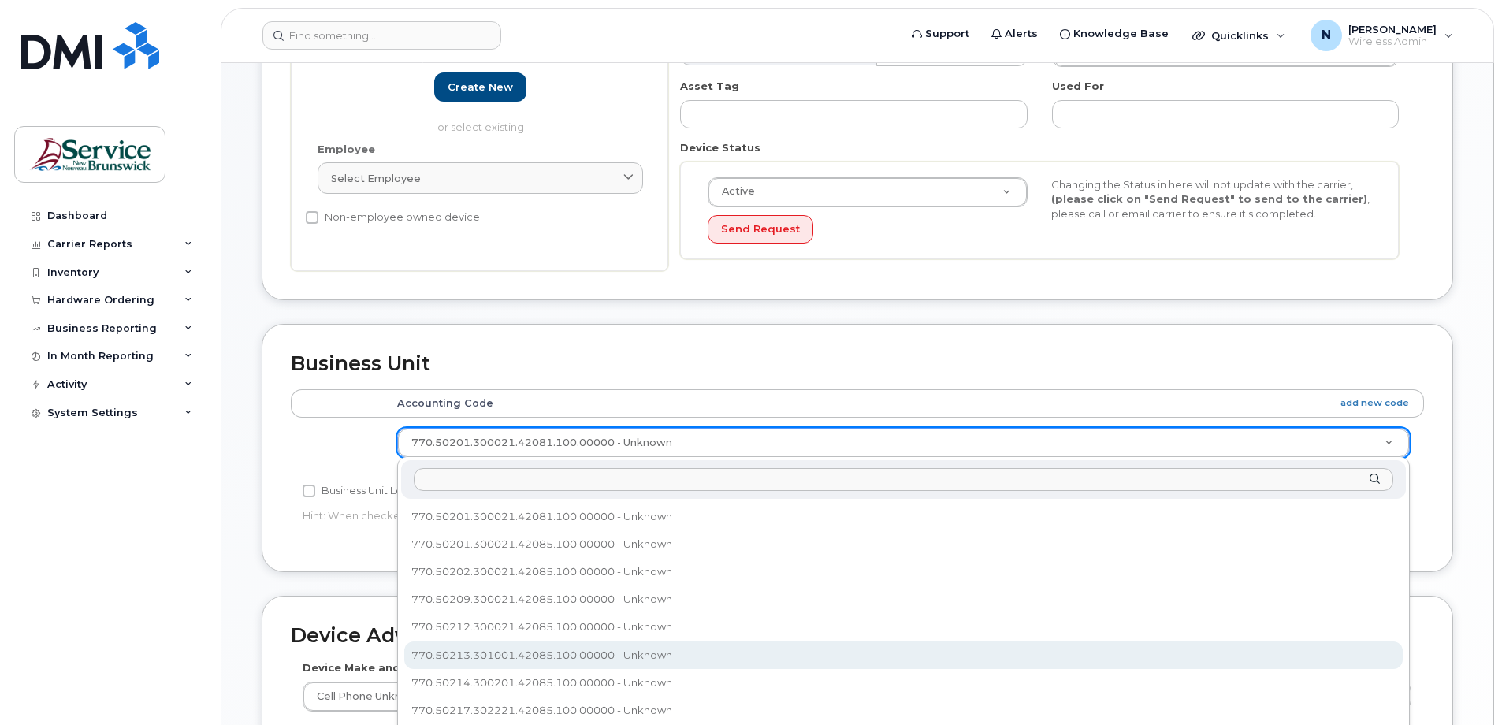
scroll to position [331, 0]
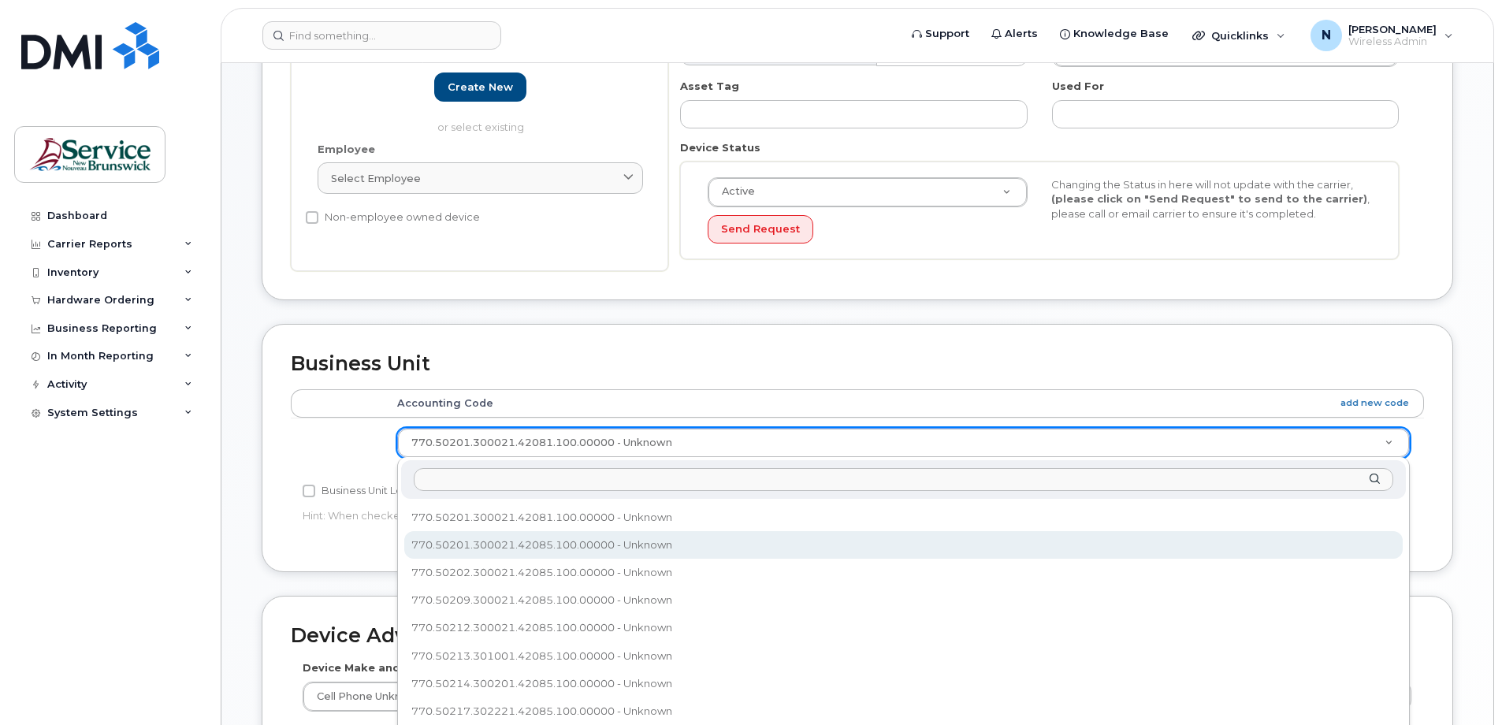
select select "35845363"
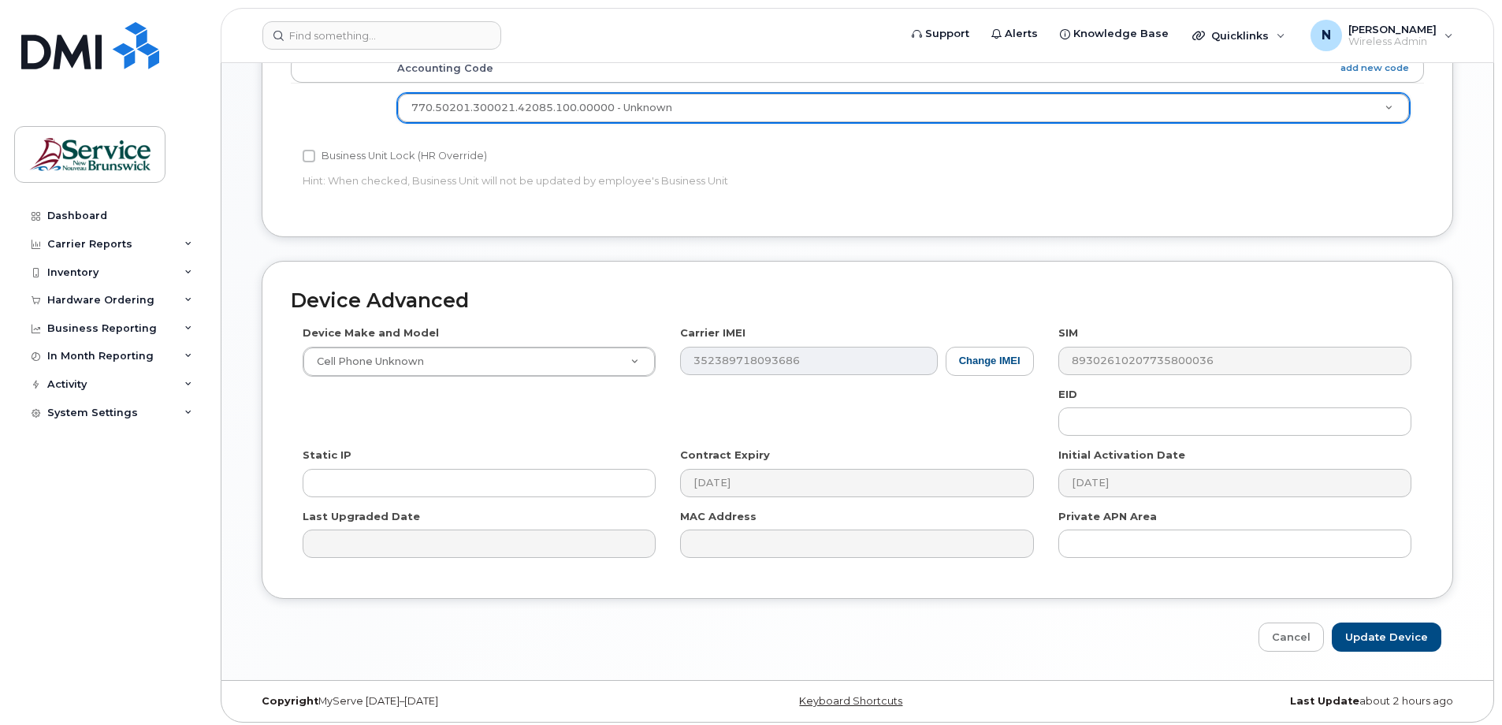
scroll to position [656, 0]
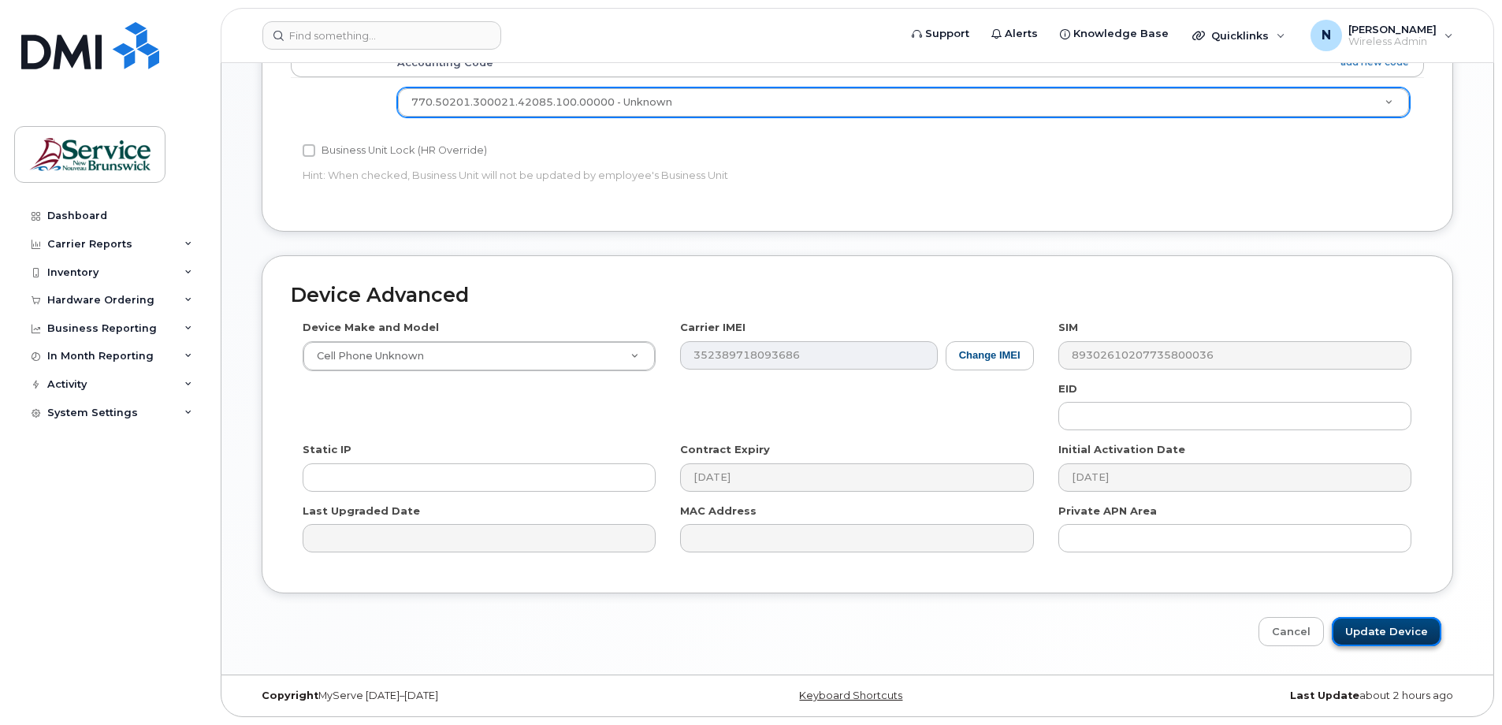
click at [1391, 622] on input "Update Device" at bounding box center [1386, 631] width 110 height 29
type input "Saving..."
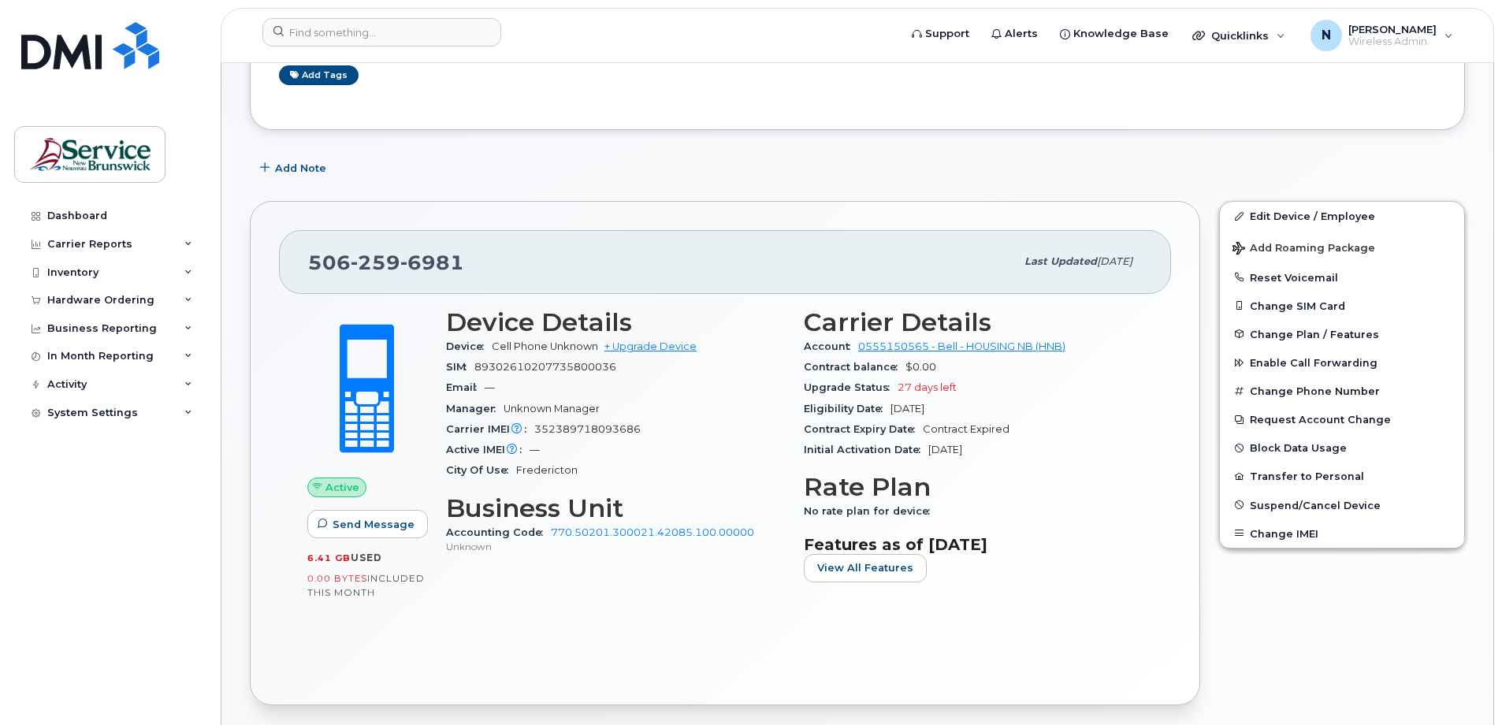
scroll to position [394, 0]
